Goal: Task Accomplishment & Management: Manage account settings

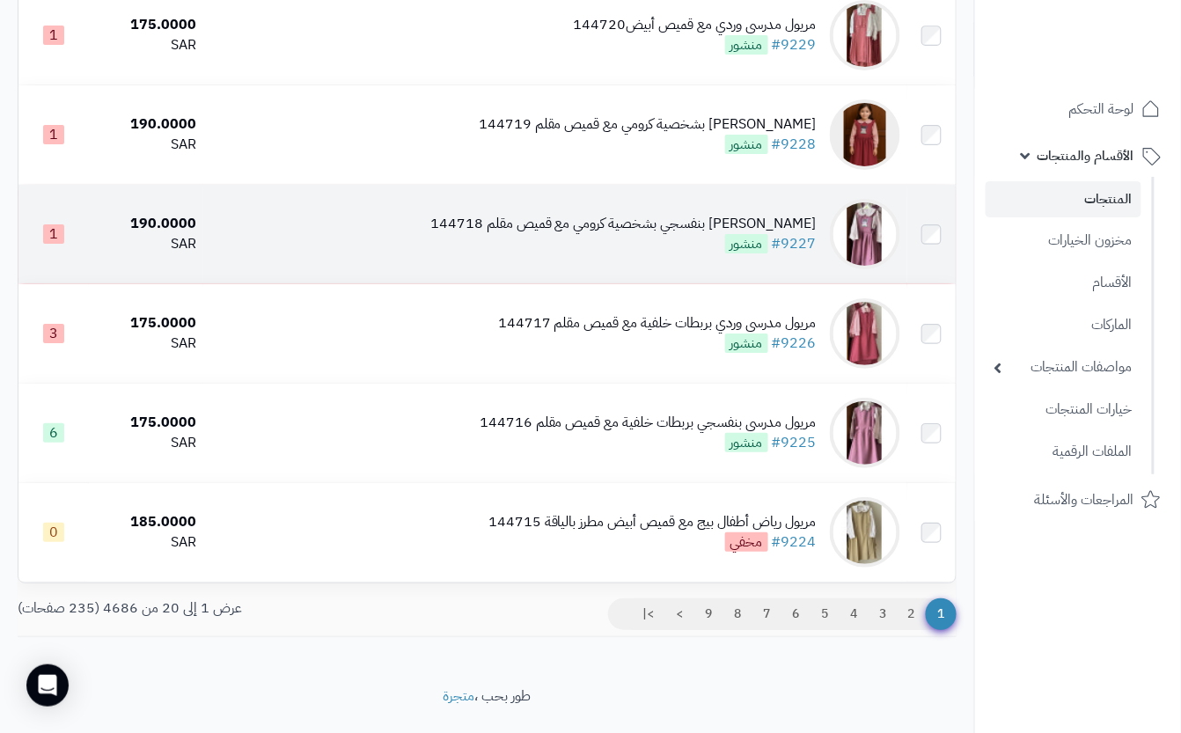
scroll to position [1704, 0]
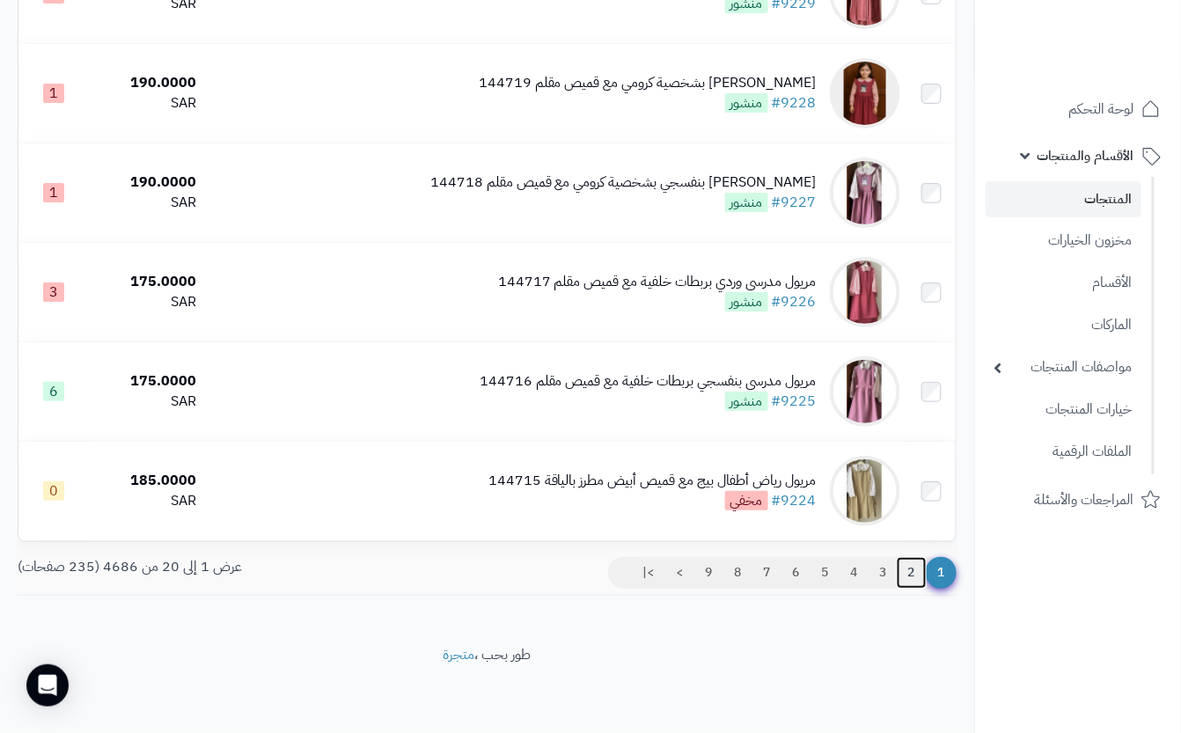
click at [908, 572] on link "2" at bounding box center [912, 573] width 30 height 32
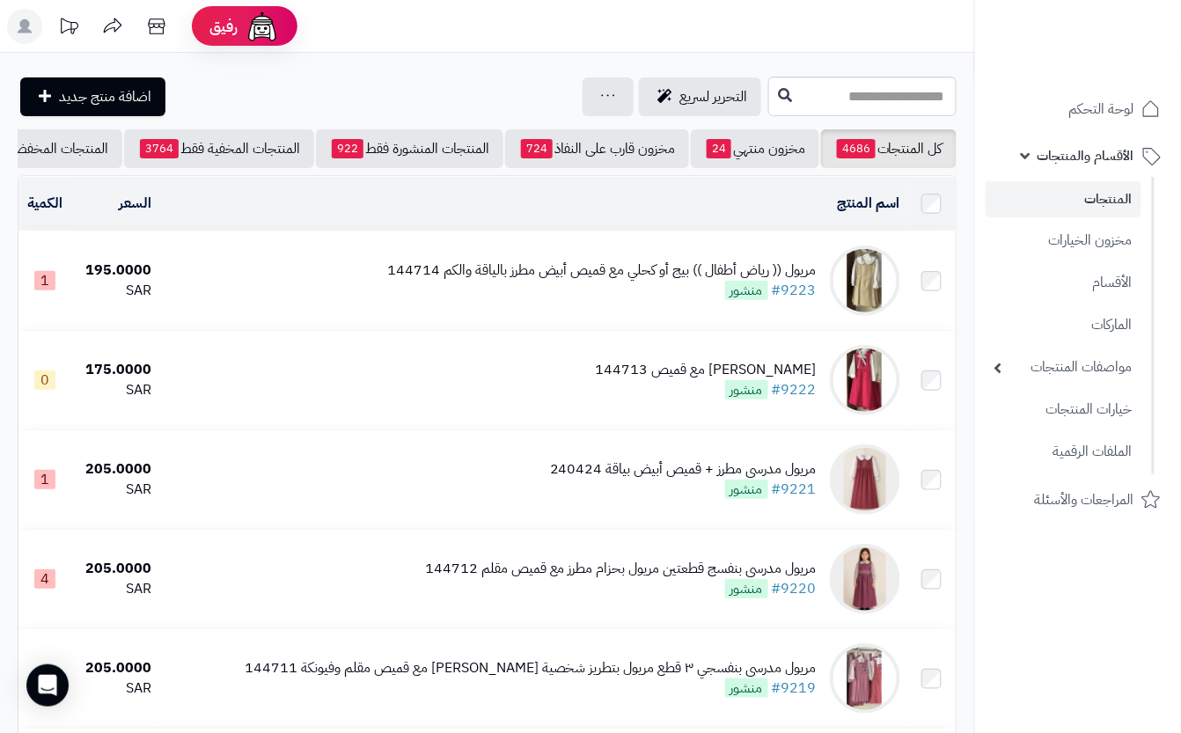
click at [926, 572] on tr "مريول مدرسي بنفسج قطعتين مريول بحزام مطرز مع قميص مقلم 144712 #9220 منشور 205.0…" at bounding box center [486, 579] width 937 height 99
click at [449, 281] on div "مريول (( رياض أطفال )) بيج أو كحلي مع قميص أبيض مطرز بالياقة والكم 144714" at bounding box center [602, 271] width 430 height 20
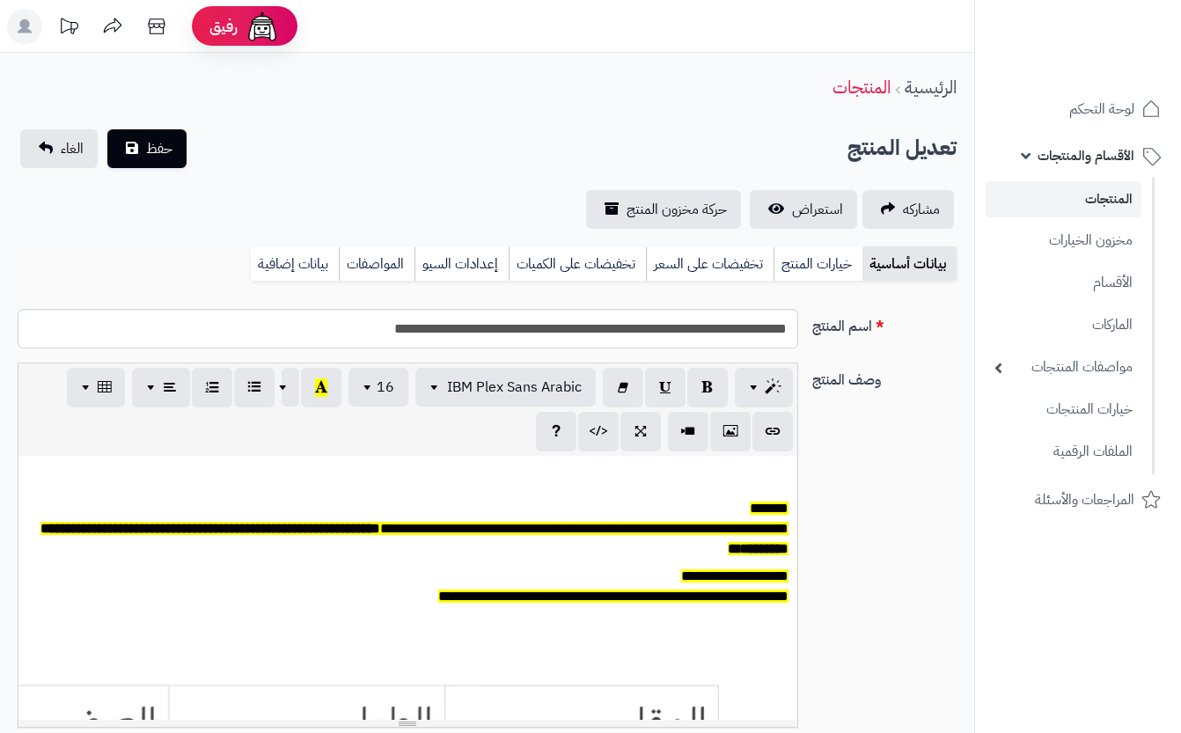
click at [839, 282] on div "بيانات أساسية خيارات المنتج تخفيضات على السعر تخفيضات على الكميات إعدادات السيو…" at bounding box center [487, 270] width 939 height 48
click at [811, 255] on link "خيارات المنتج" at bounding box center [818, 263] width 89 height 35
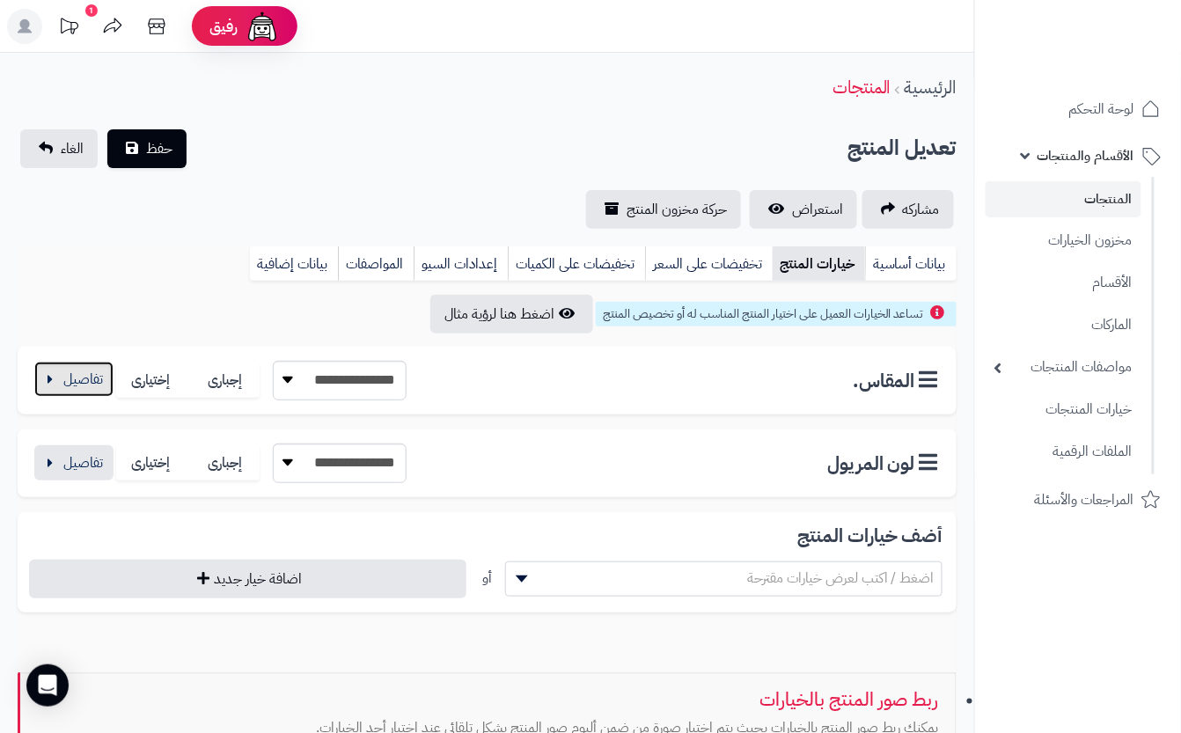
click at [106, 373] on button "button" at bounding box center [73, 379] width 79 height 35
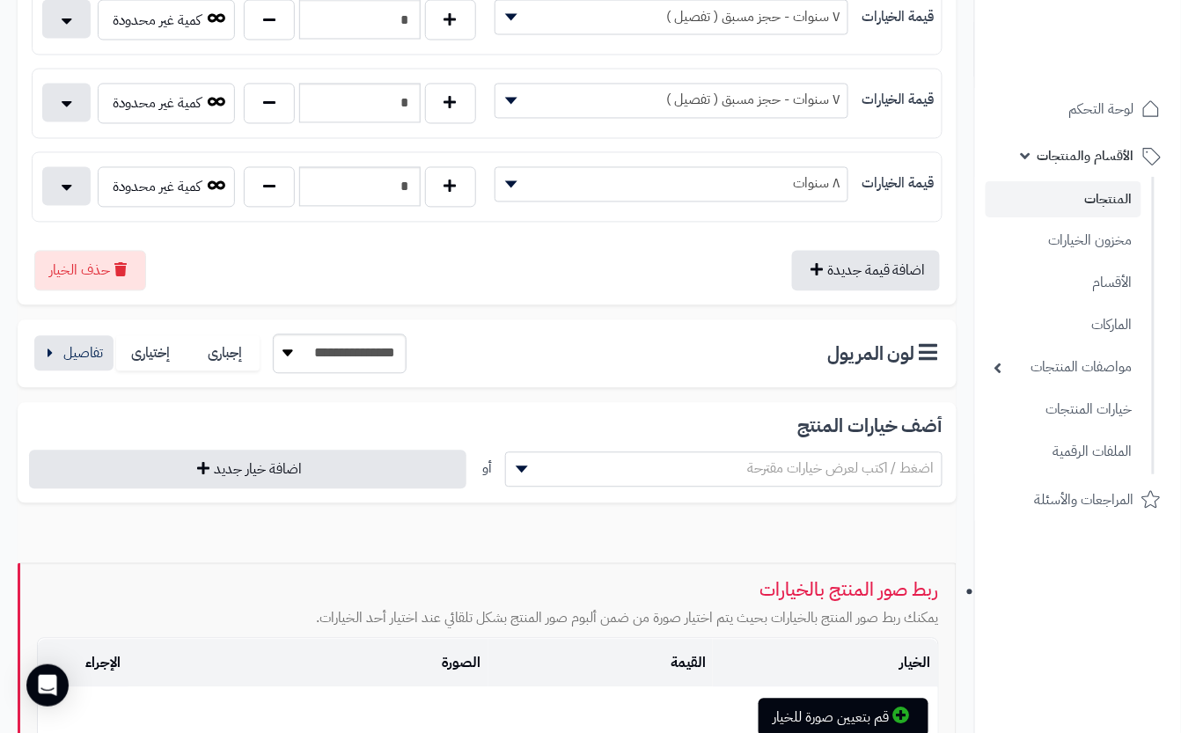
scroll to position [938, 0]
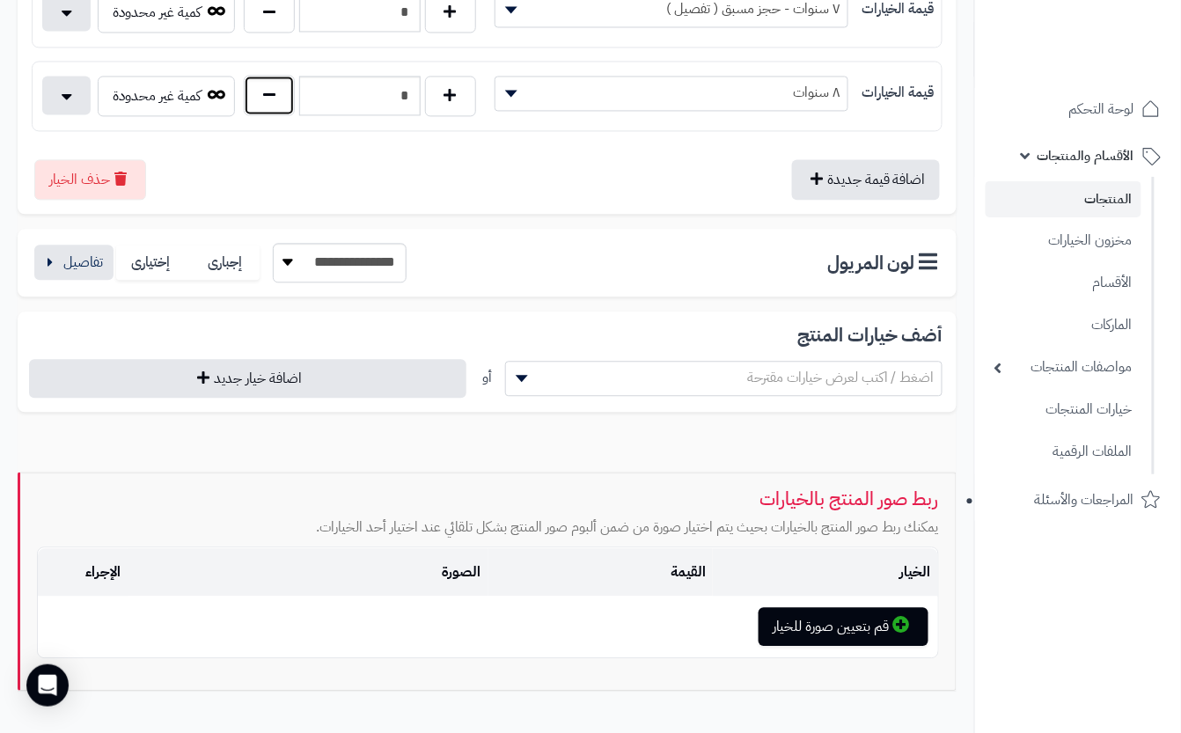
click at [278, 104] on button "button" at bounding box center [269, 95] width 51 height 40
type input "*"
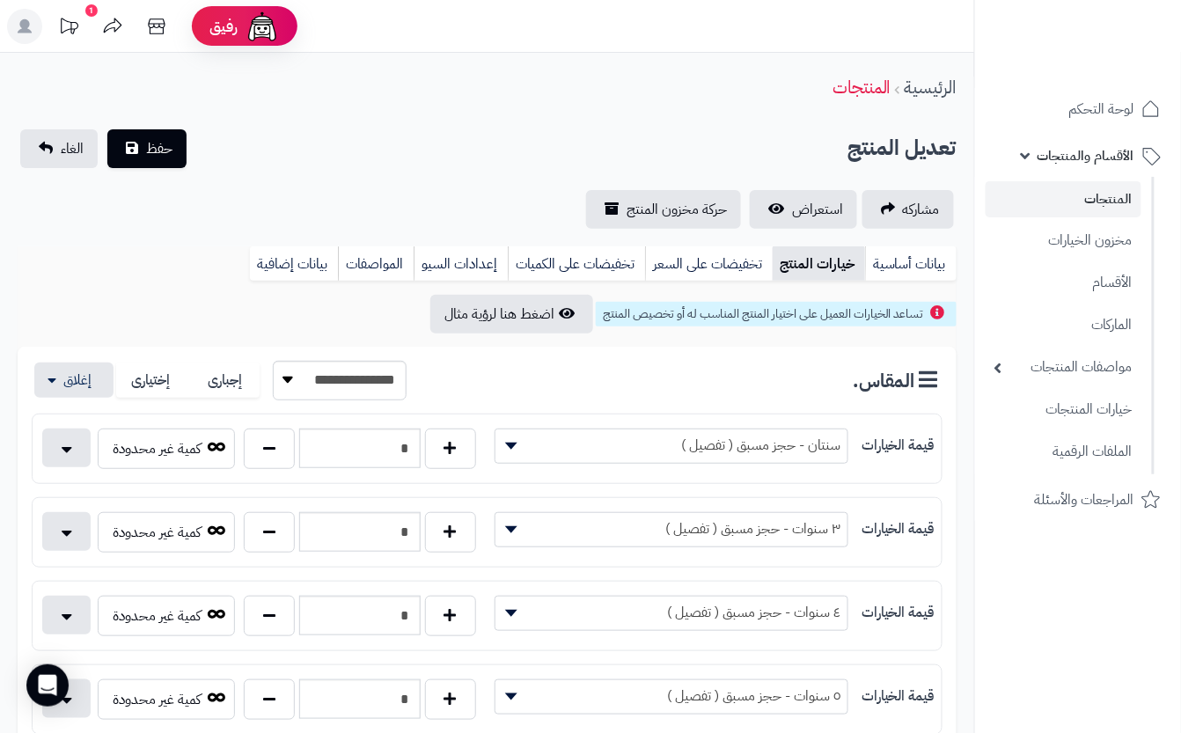
click at [146, 148] on span "حفظ" at bounding box center [159, 147] width 26 height 21
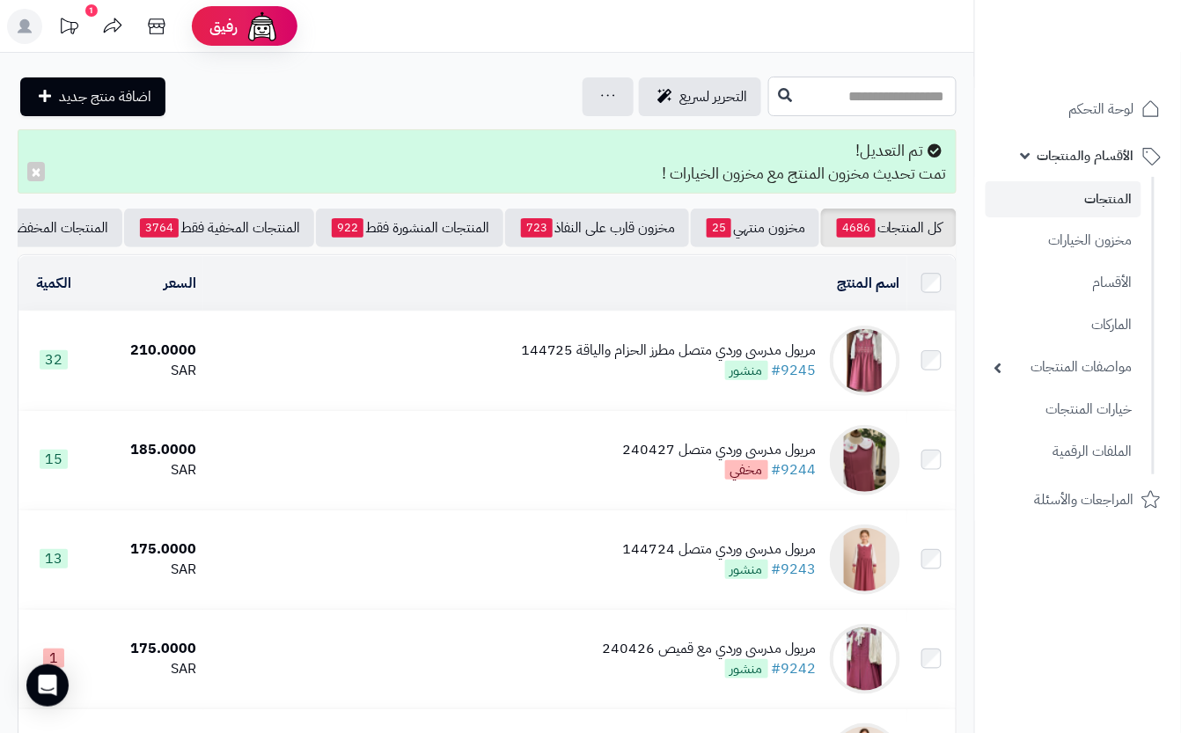
click at [768, 86] on input "text" at bounding box center [862, 97] width 188 height 40
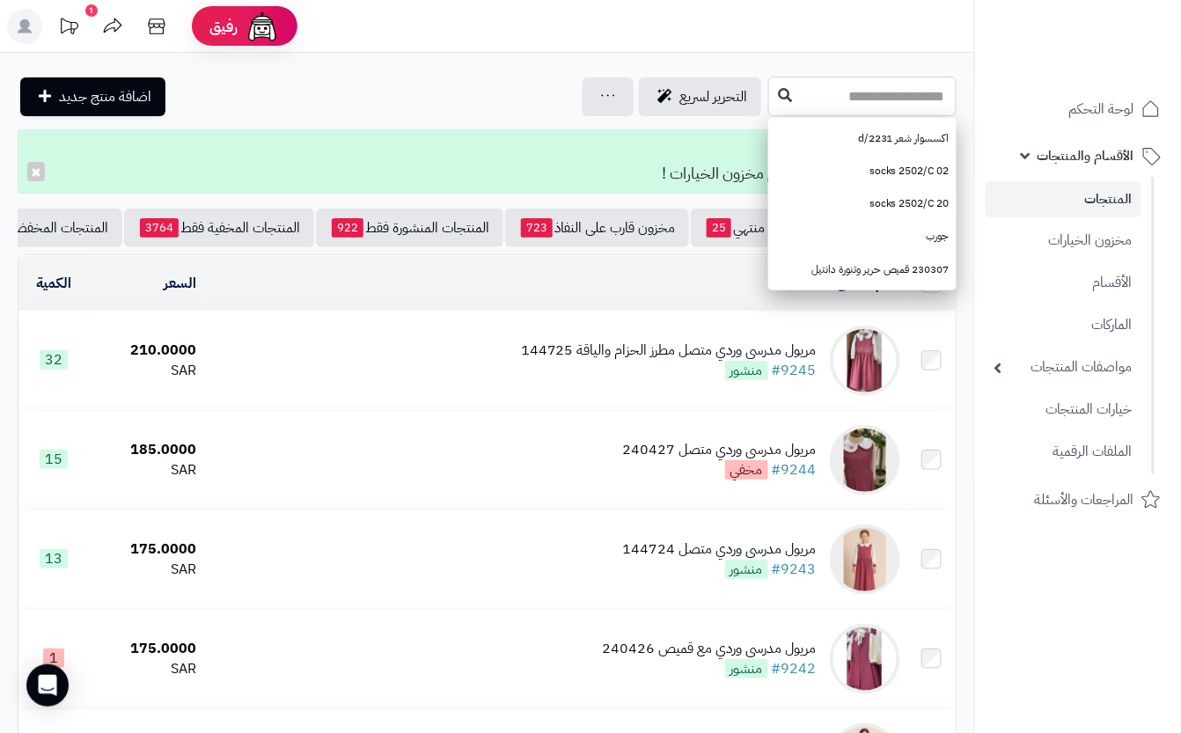
click at [819, 92] on input "text" at bounding box center [862, 97] width 188 height 40
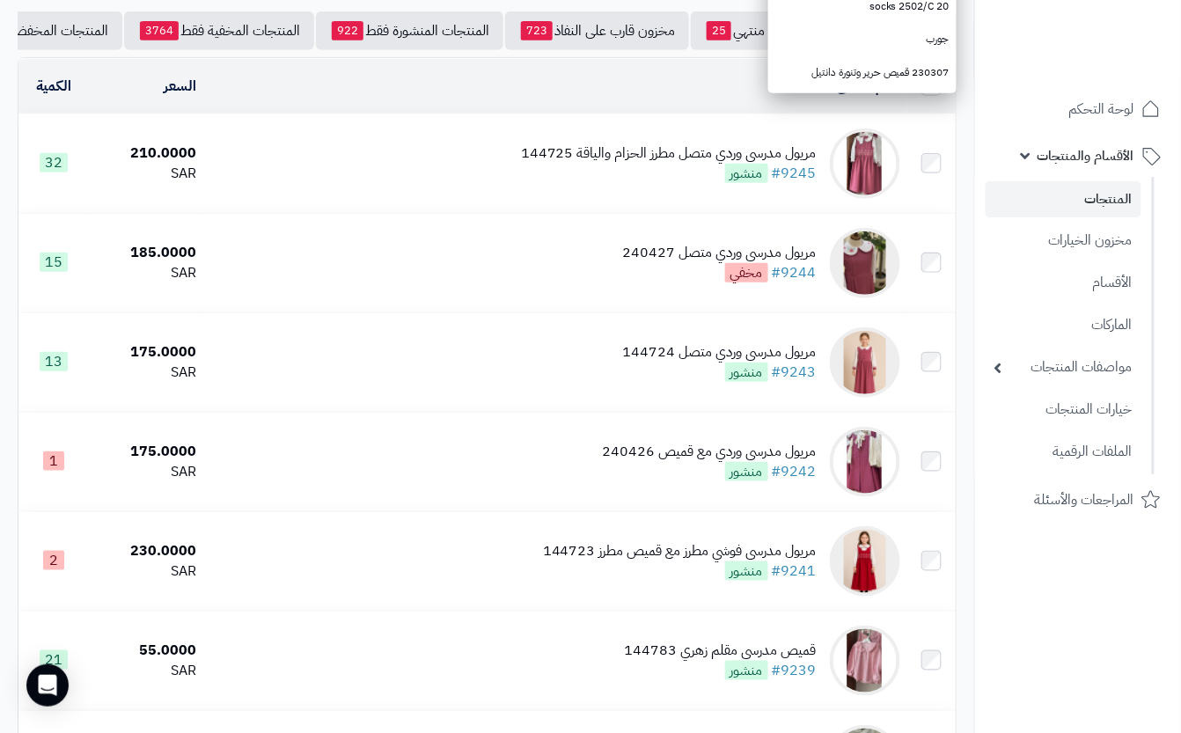
scroll to position [117, 0]
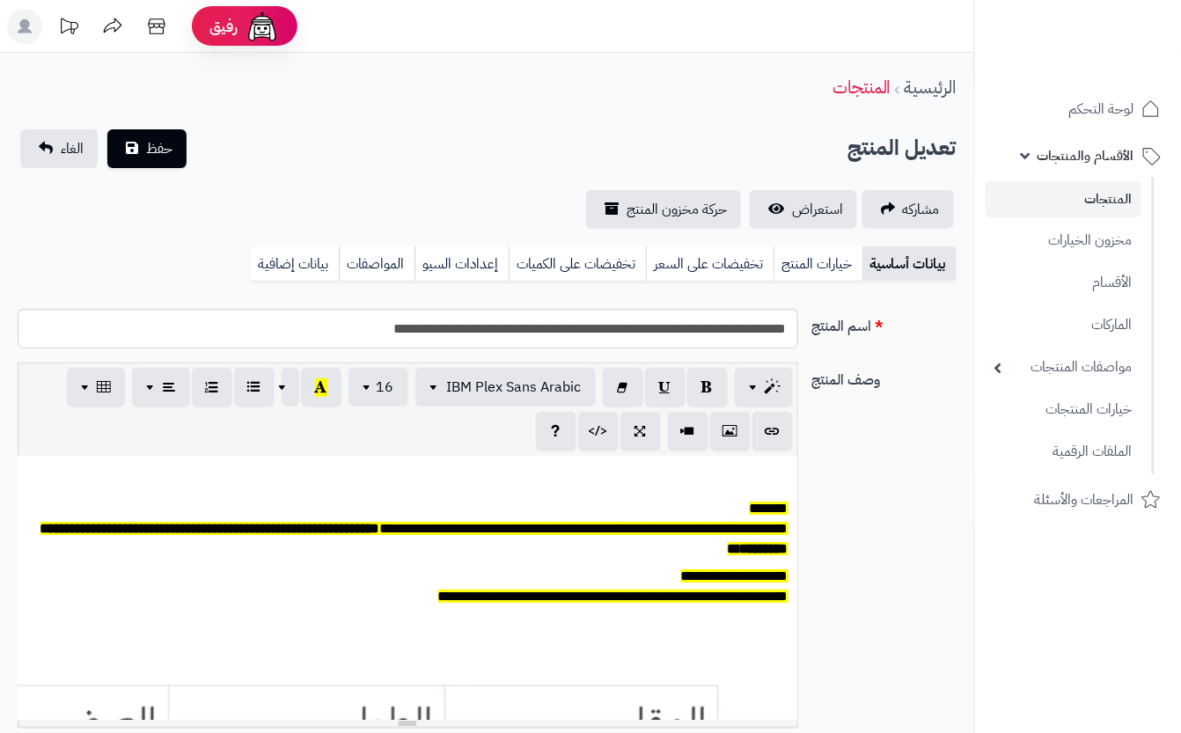
scroll to position [0, 19]
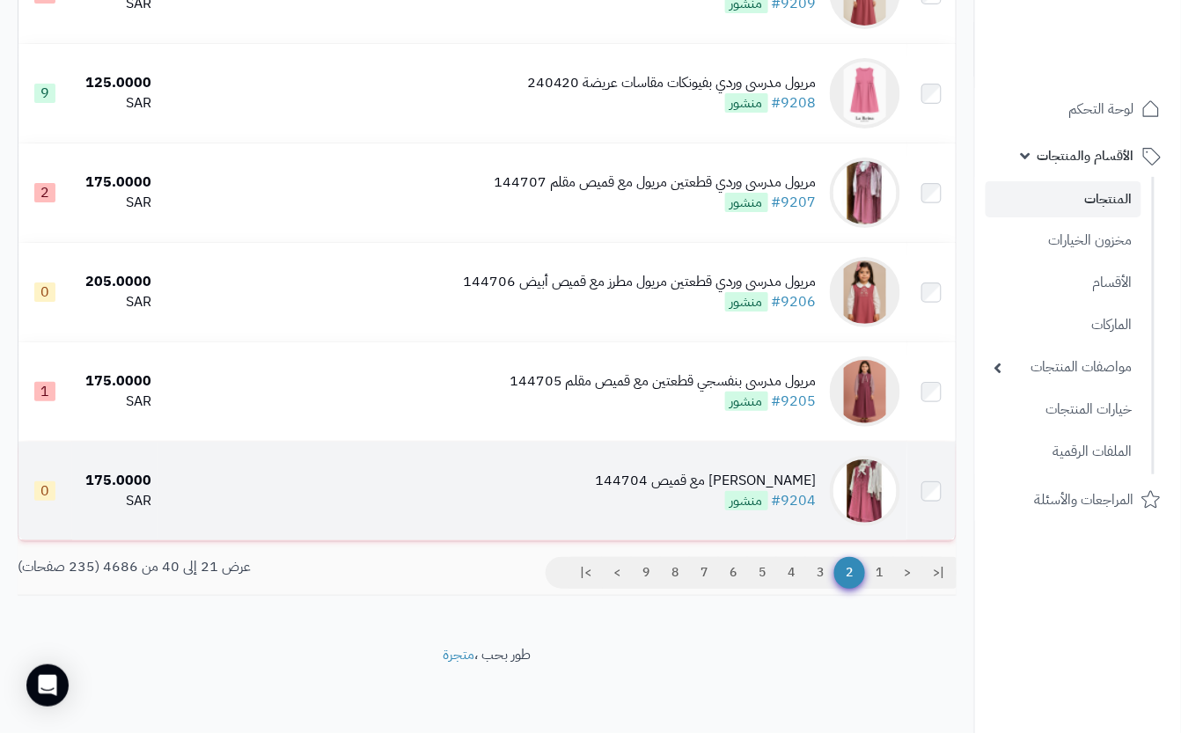
scroll to position [1704, 0]
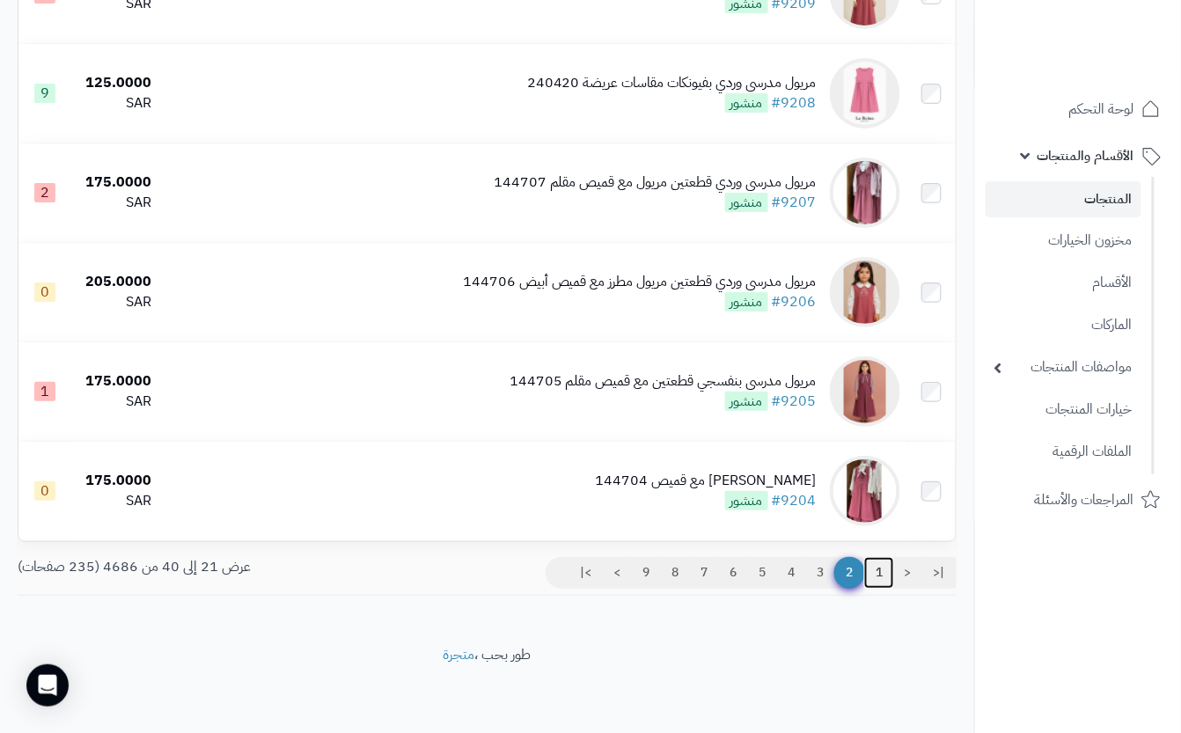
click at [878, 567] on link "1" at bounding box center [879, 573] width 30 height 32
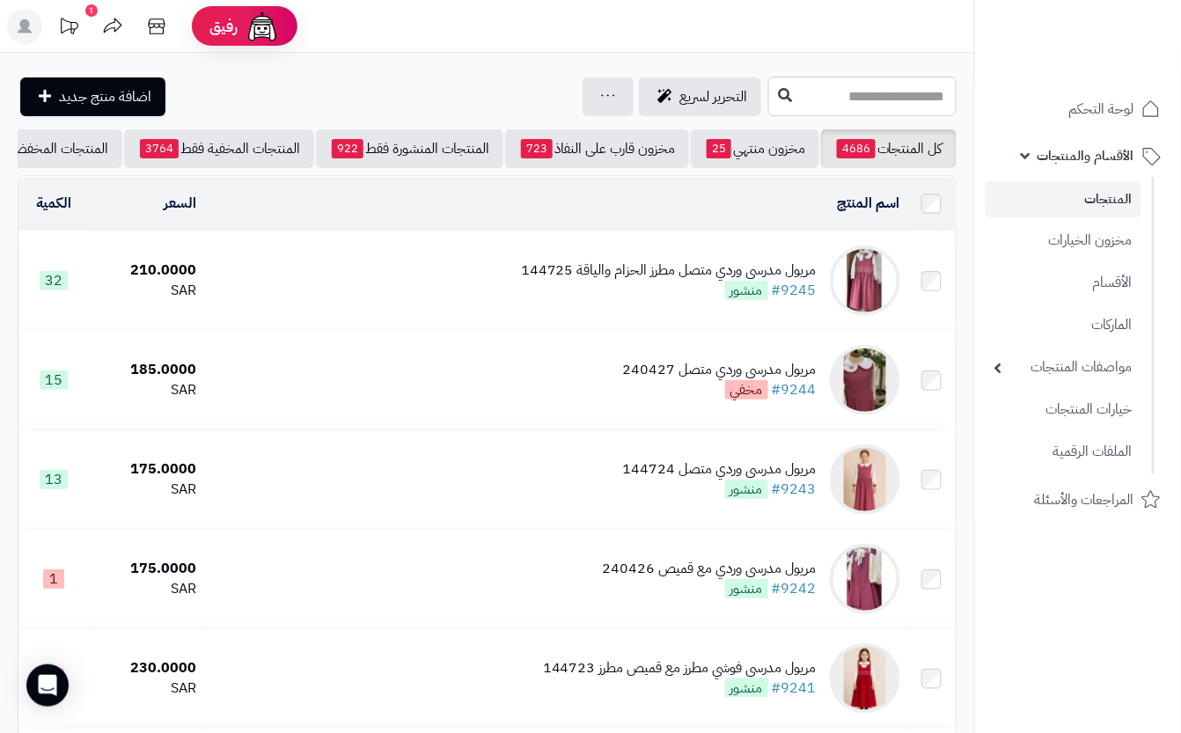
click at [333, 81] on div "التحرير لسريع جرد مخزون المنتجات جرد مخزون الخيارات فقط تعديل أسعار المنتجات ال…" at bounding box center [391, 96] width 746 height 39
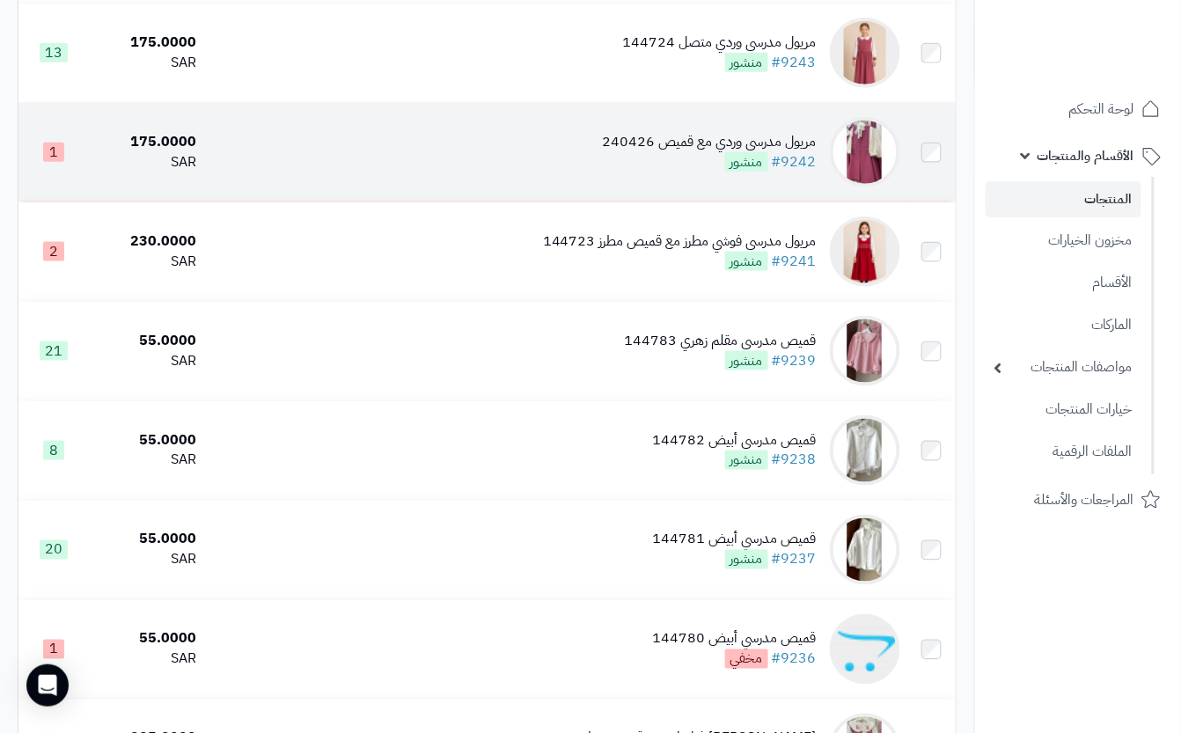
scroll to position [469, 0]
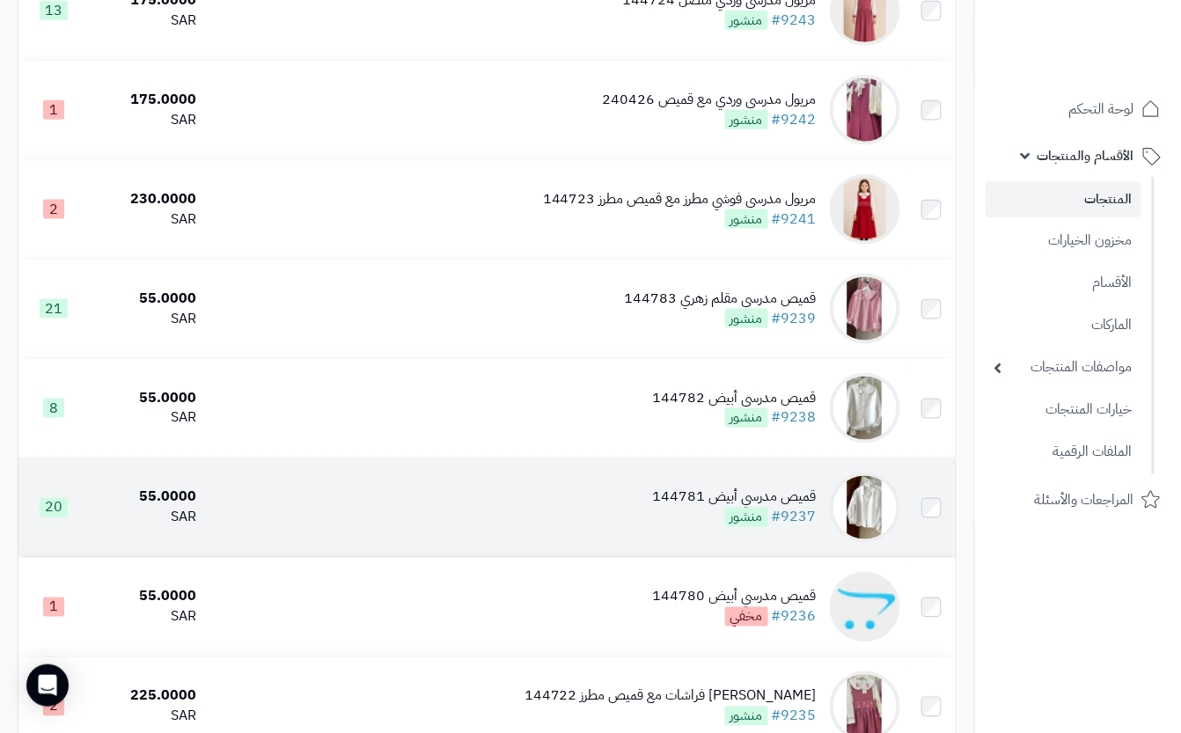
click at [624, 526] on td "قميص مدرسي أبيض 144781 #9237 منشور" at bounding box center [555, 508] width 704 height 99
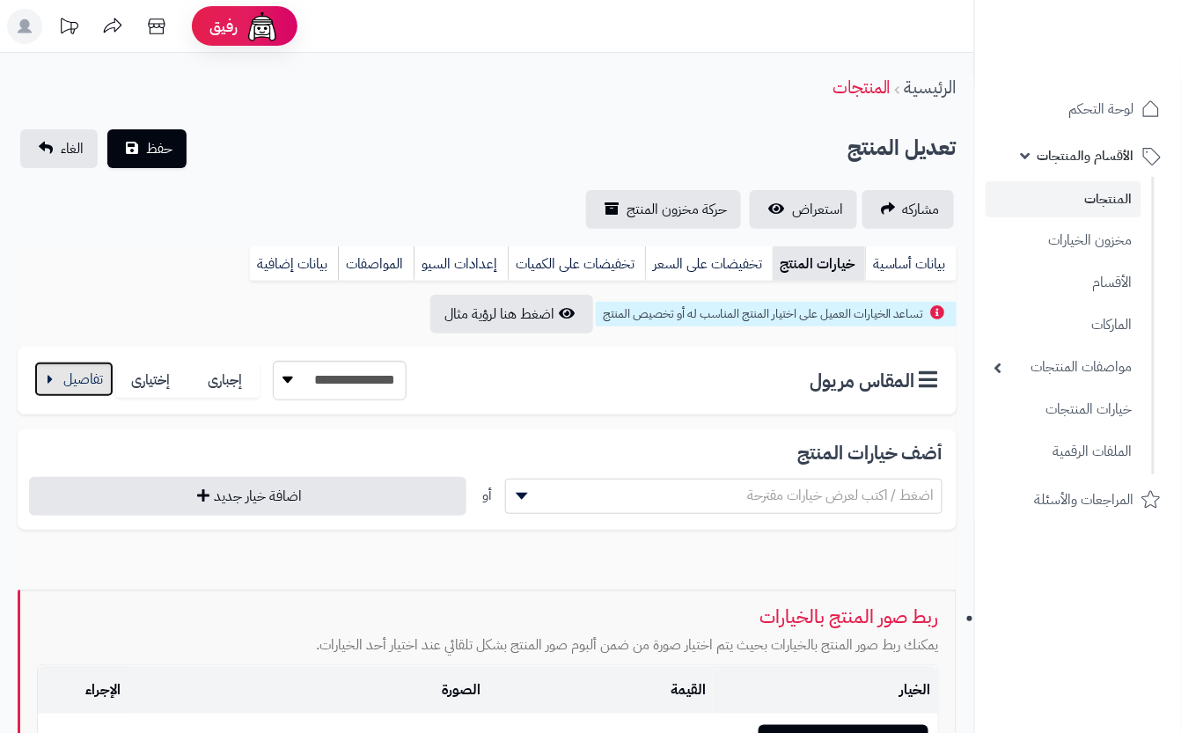
click at [51, 378] on button "button" at bounding box center [73, 379] width 79 height 35
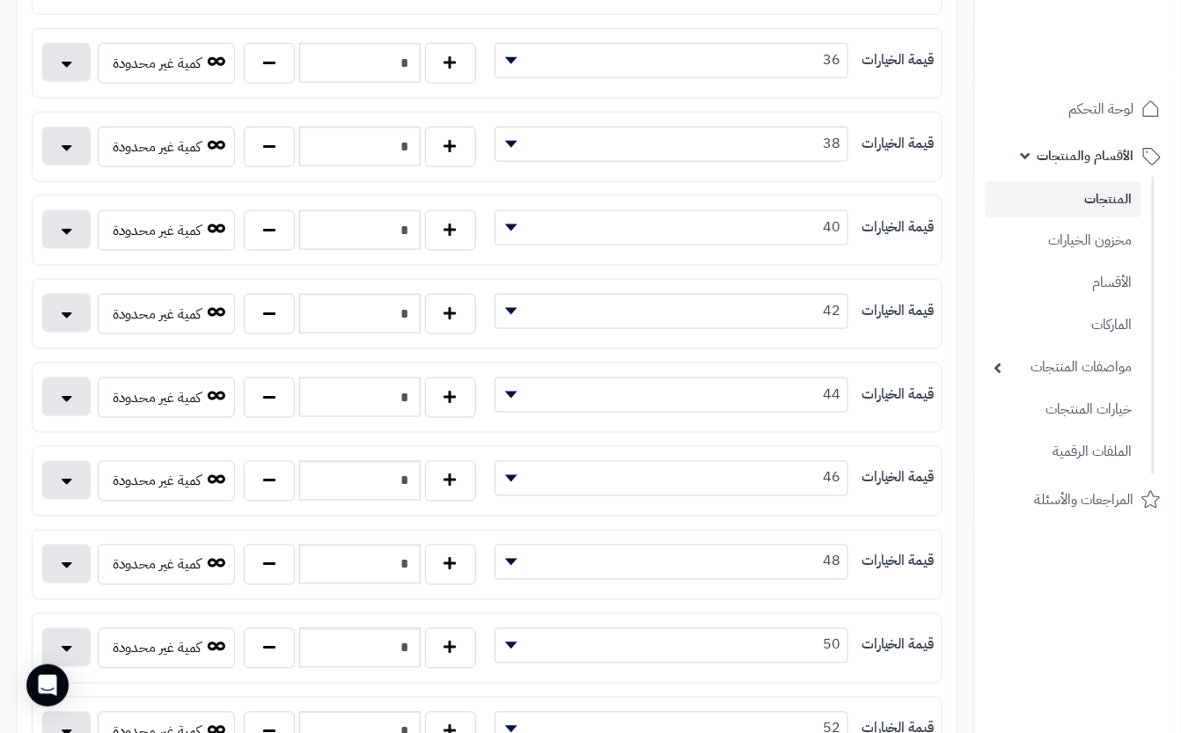
scroll to position [352, 0]
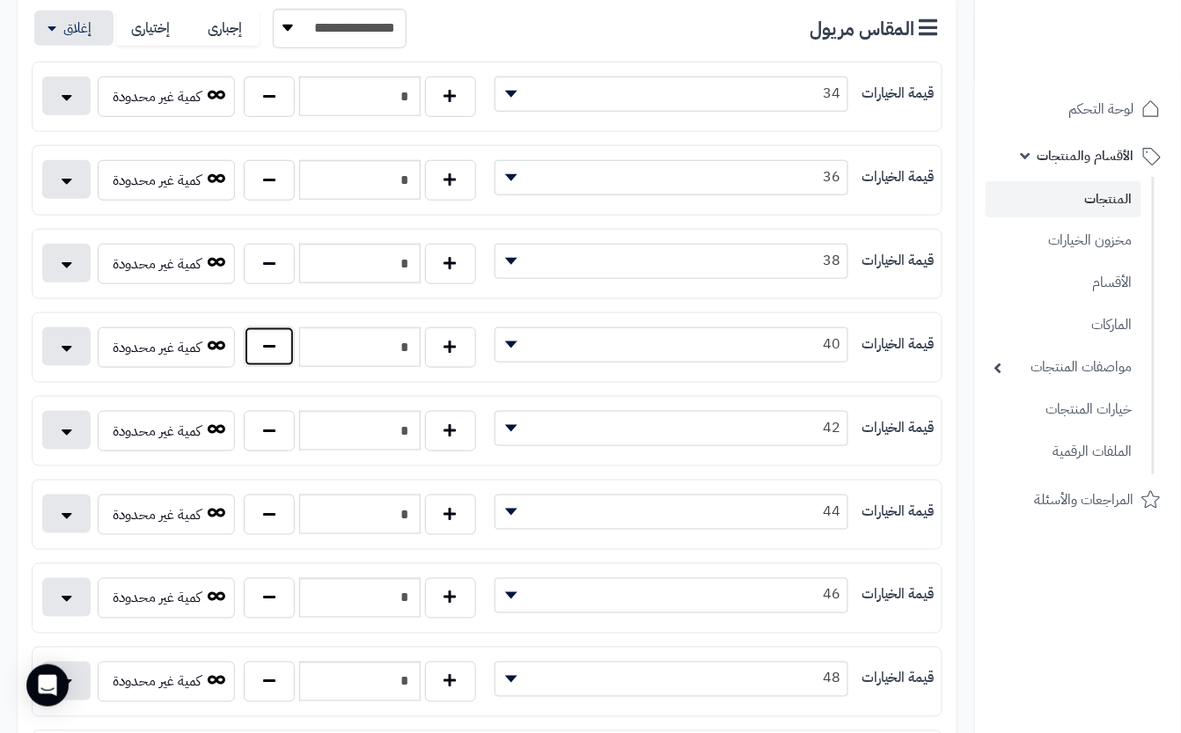
click at [257, 345] on button "button" at bounding box center [269, 347] width 51 height 40
type input "*"
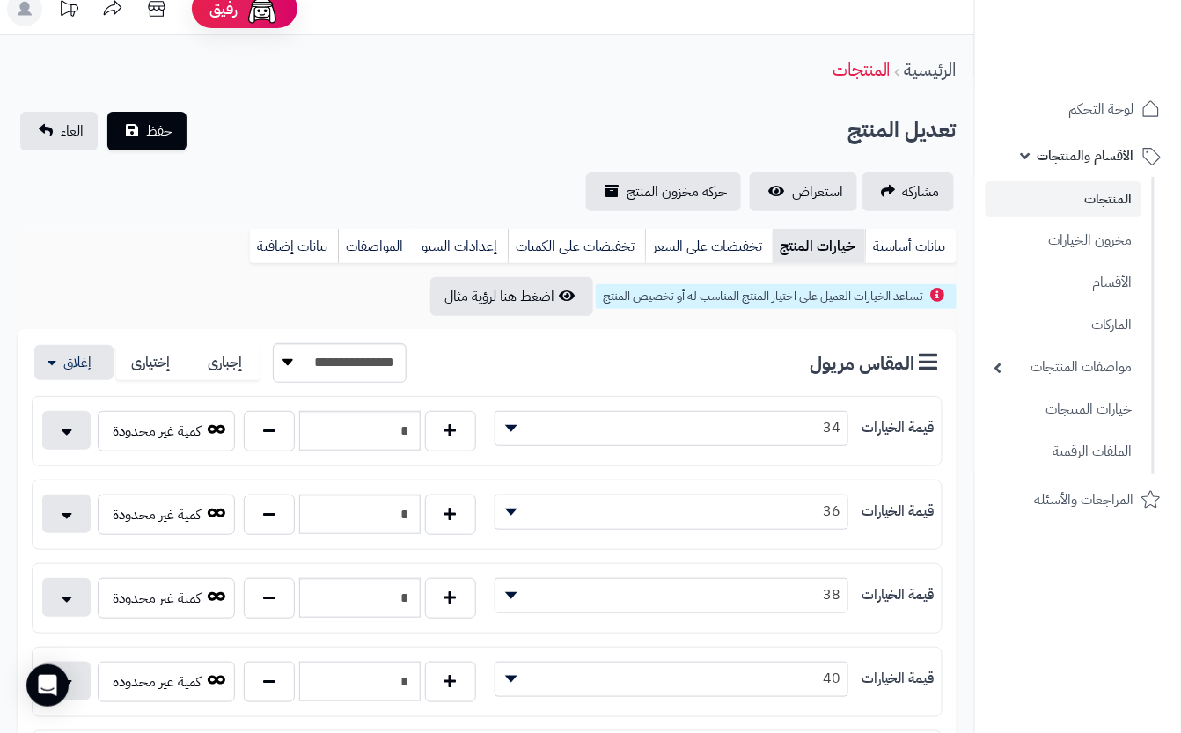
scroll to position [0, 0]
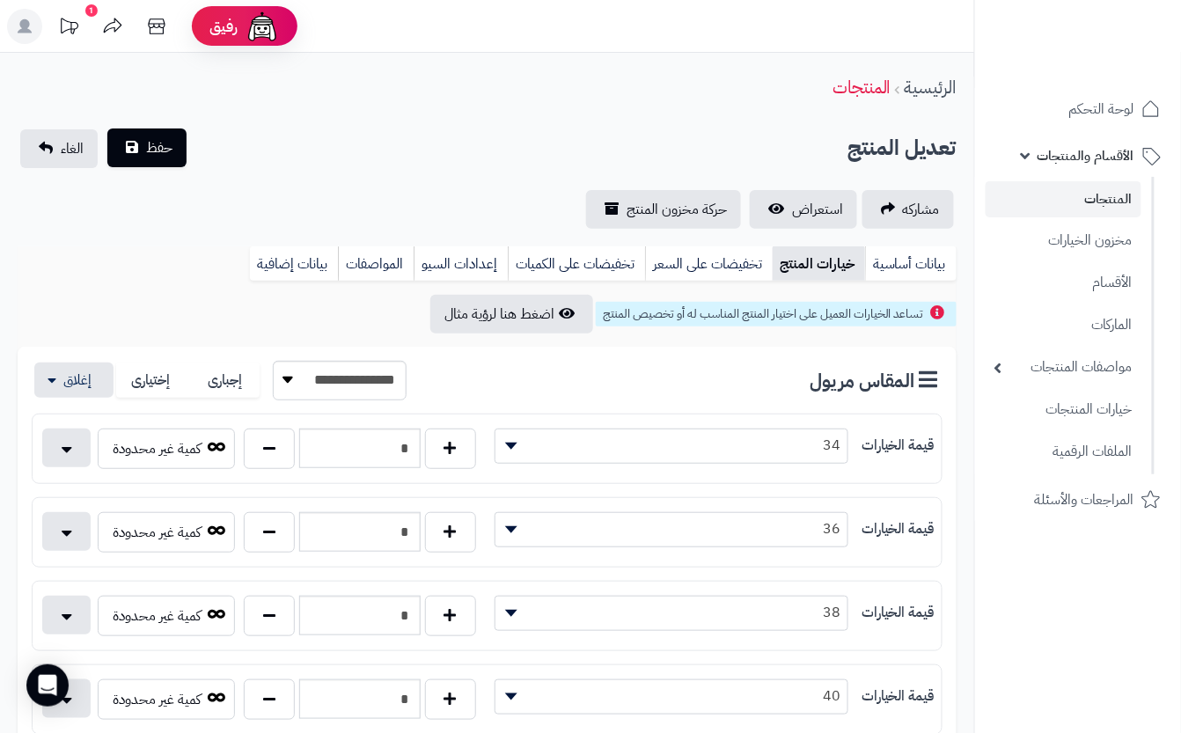
drag, startPoint x: 261, startPoint y: 145, endPoint x: 176, endPoint y: 145, distance: 85.4
click at [261, 145] on div "تعديل المنتج حفظ الغاء" at bounding box center [487, 148] width 939 height 39
click at [162, 149] on span "حفظ" at bounding box center [159, 147] width 26 height 21
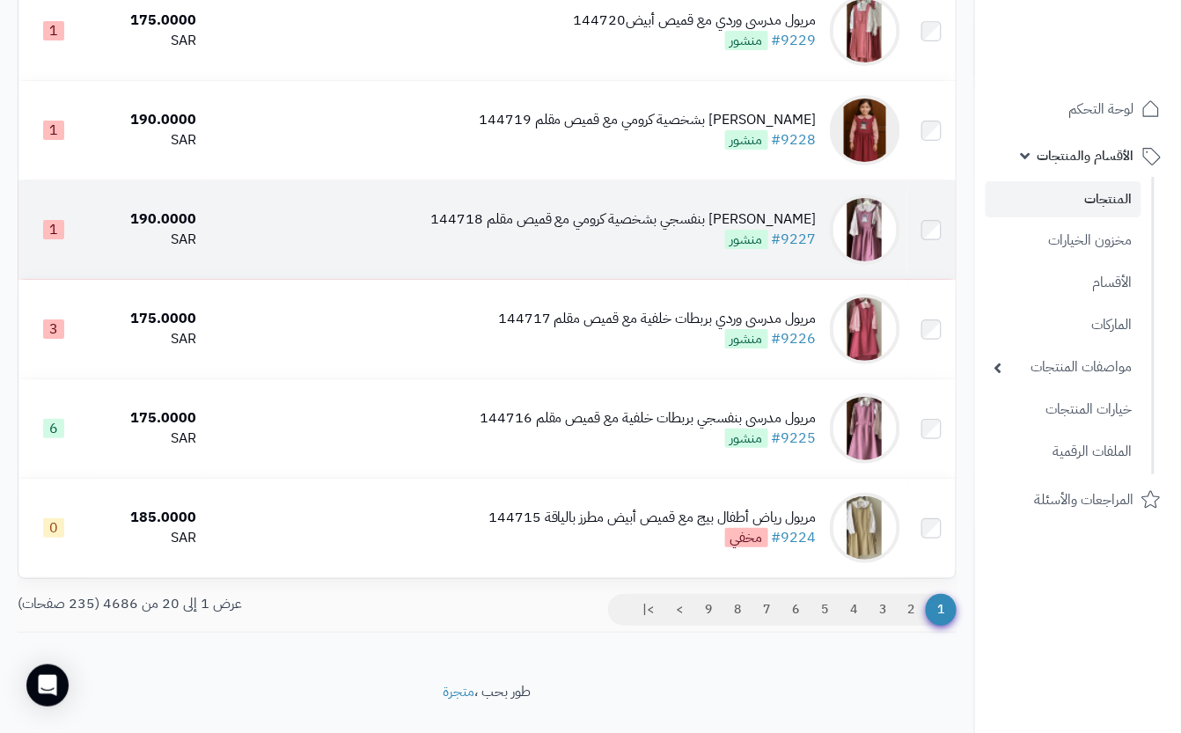
scroll to position [1704, 0]
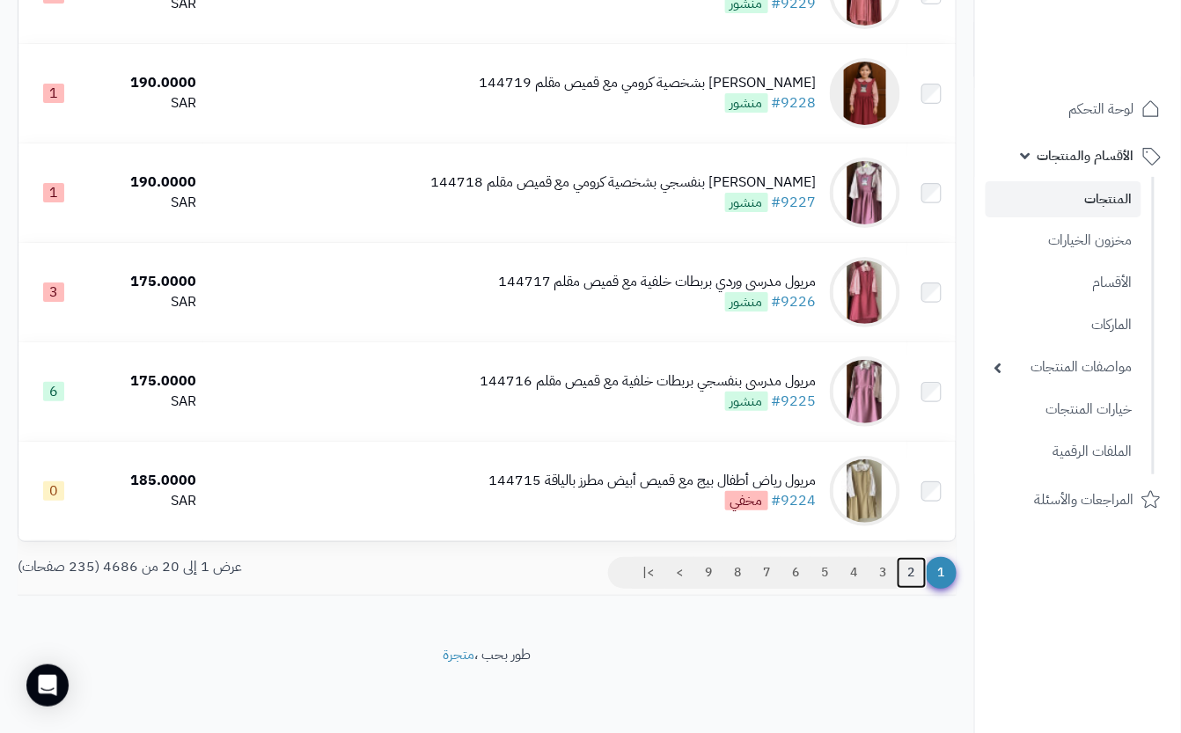
click at [907, 578] on link "2" at bounding box center [912, 573] width 30 height 32
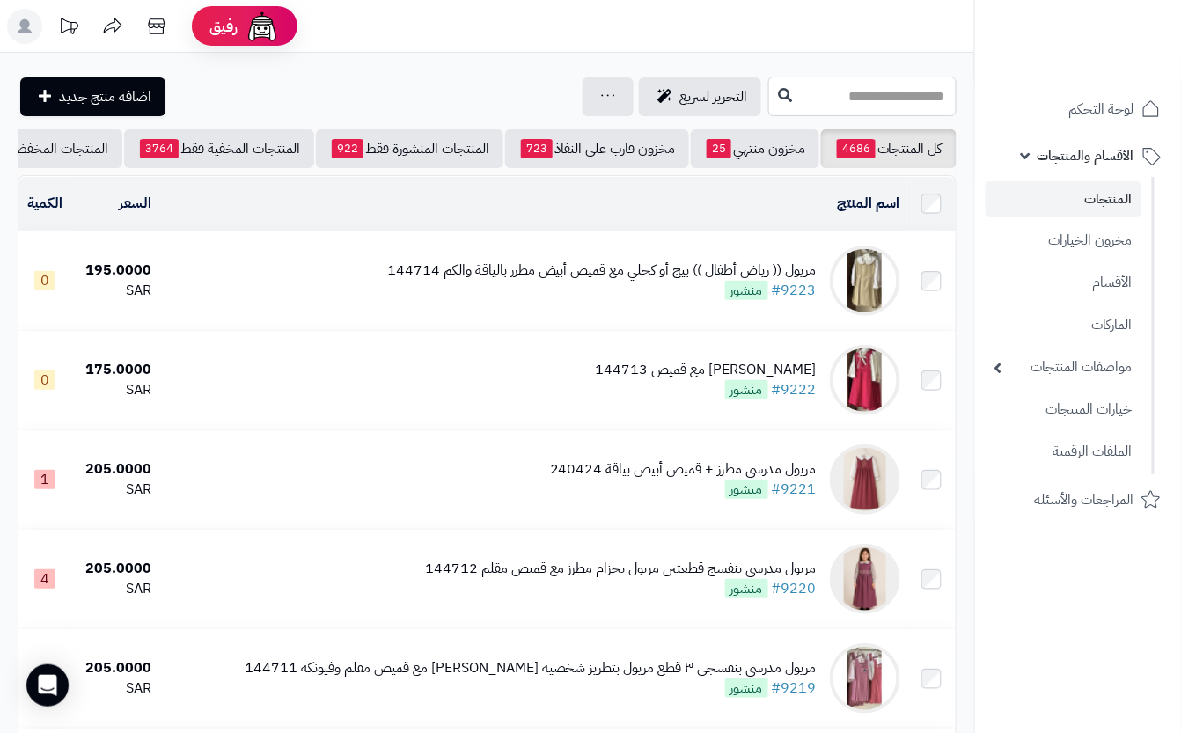
click at [845, 99] on input "text" at bounding box center [862, 97] width 188 height 40
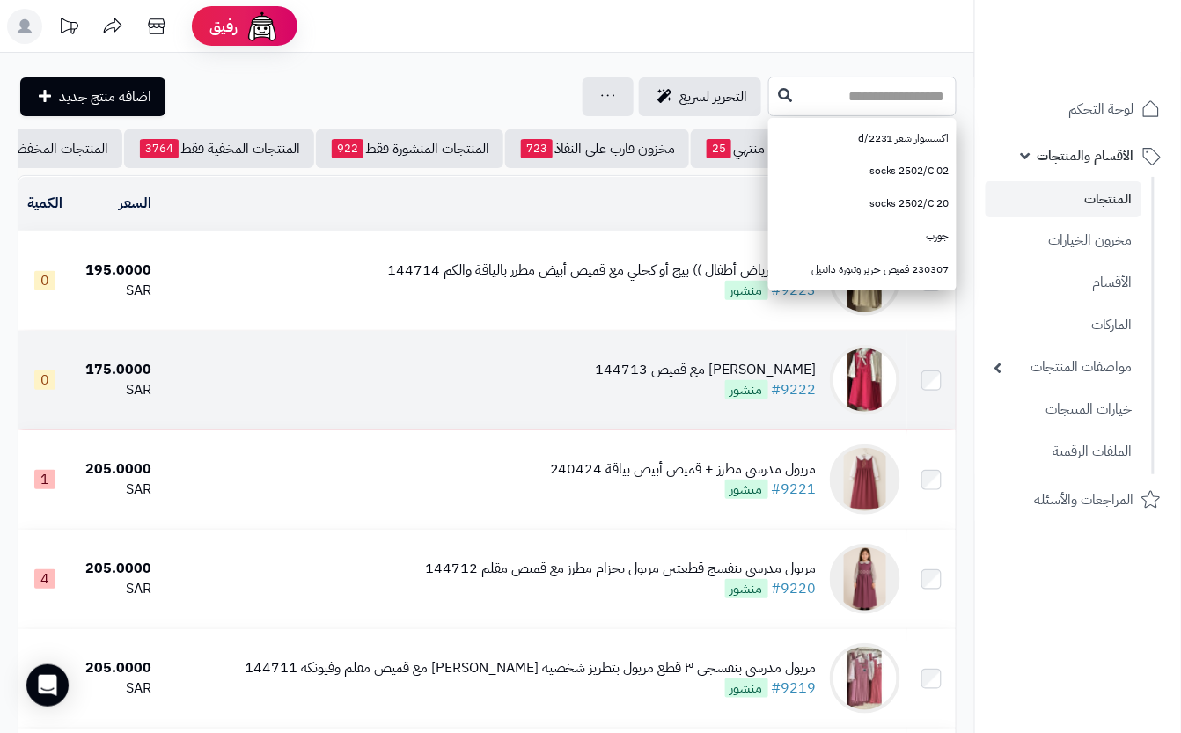
type input "*"
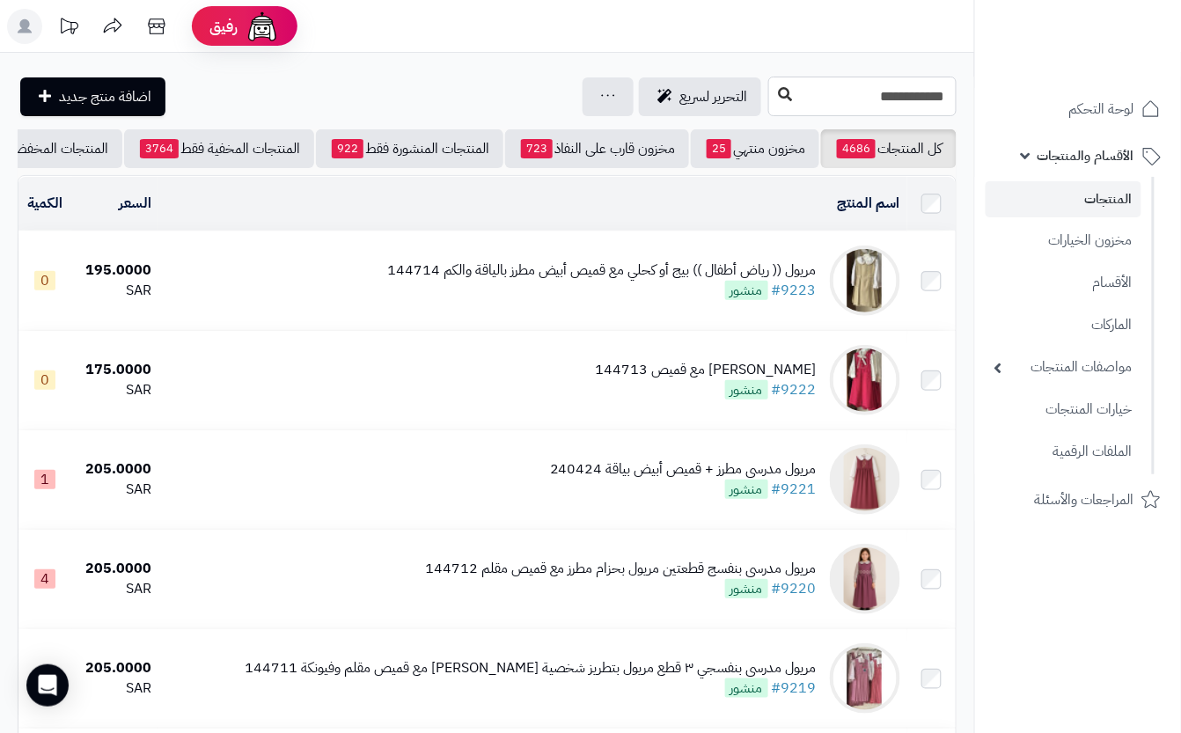
type input "**********"
click at [772, 99] on button at bounding box center [785, 94] width 26 height 33
